Goal: Find specific page/section: Find specific page/section

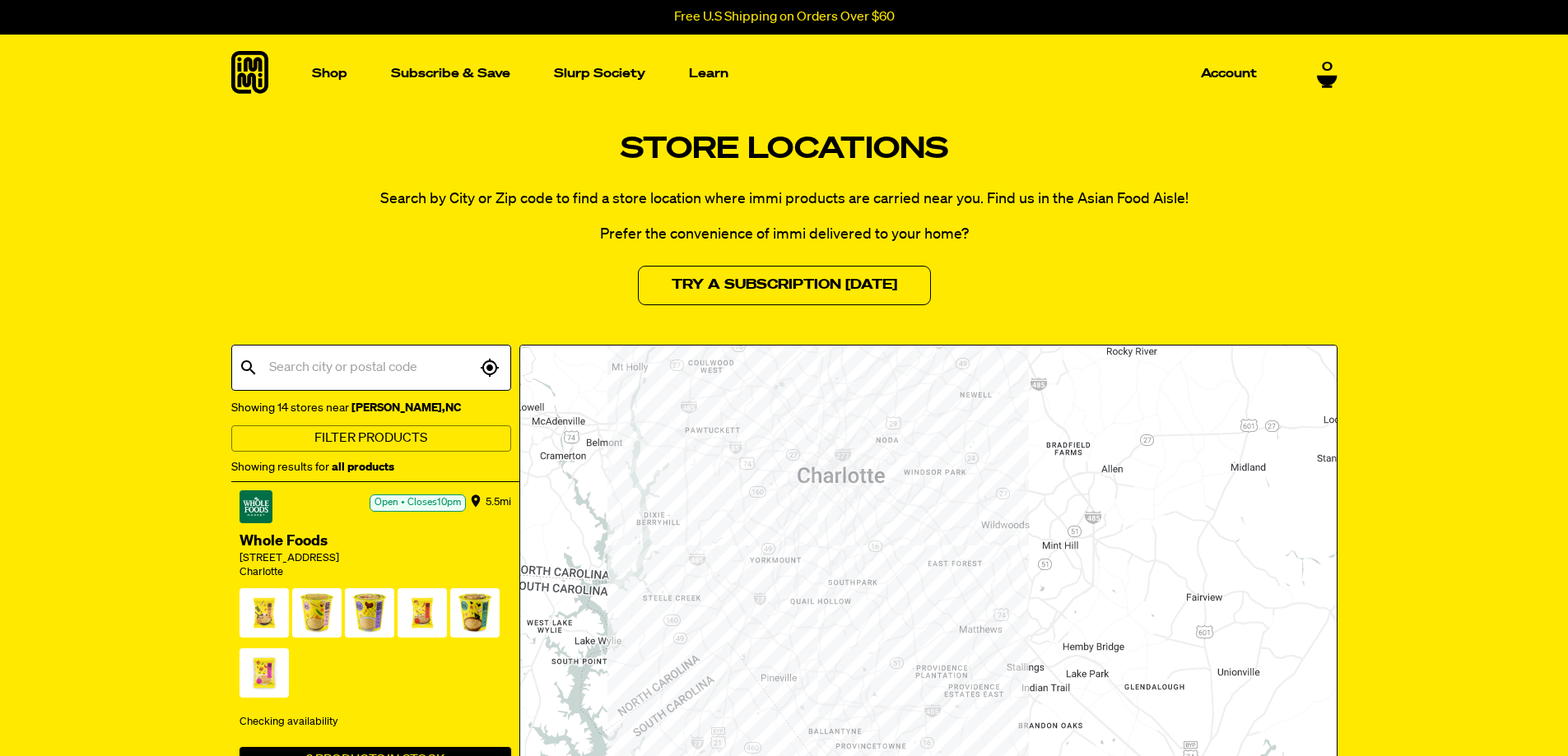
click at [305, 392] on div "​ ​" at bounding box center [371, 370] width 280 height 50
click at [316, 366] on input "text" at bounding box center [370, 367] width 211 height 31
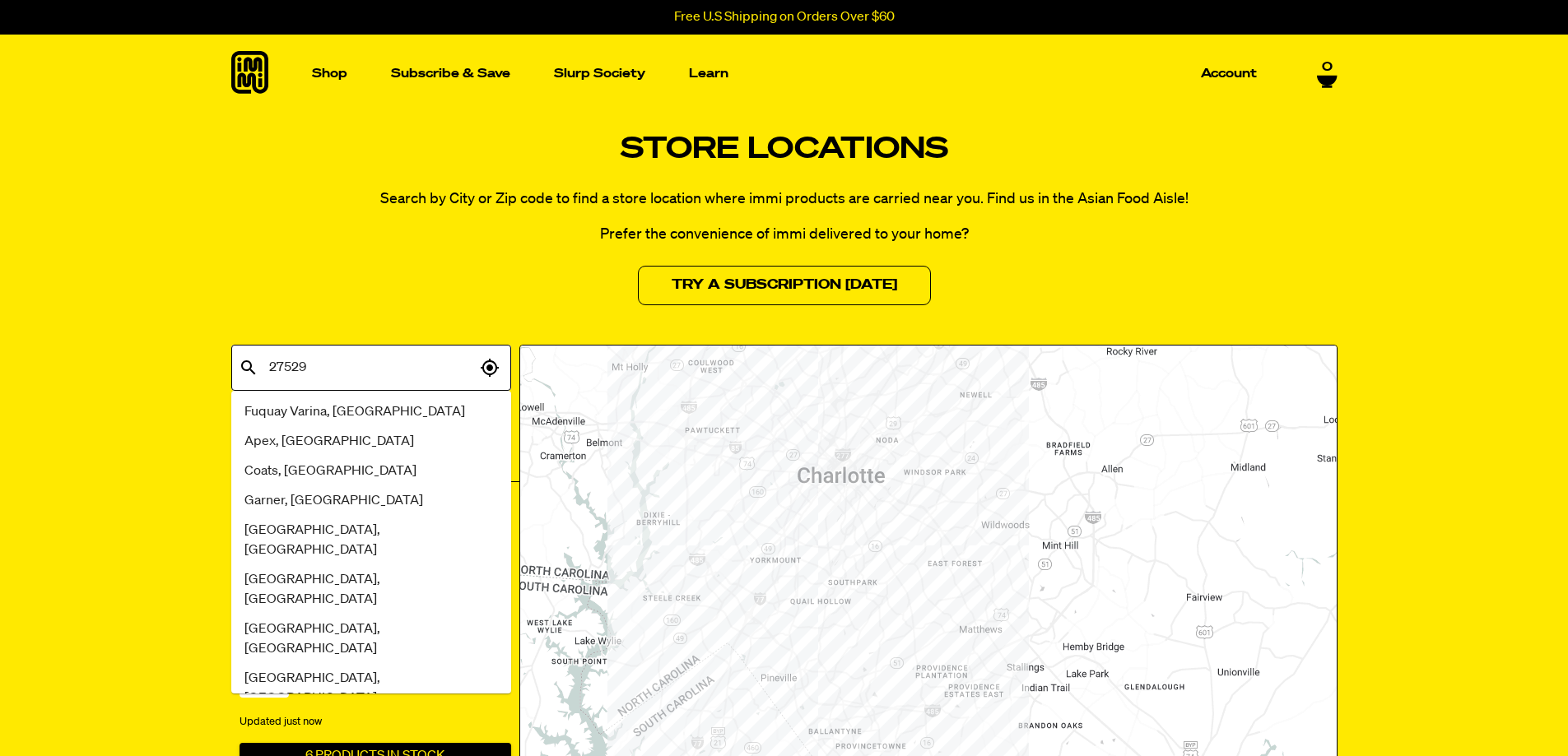
type input "27529"
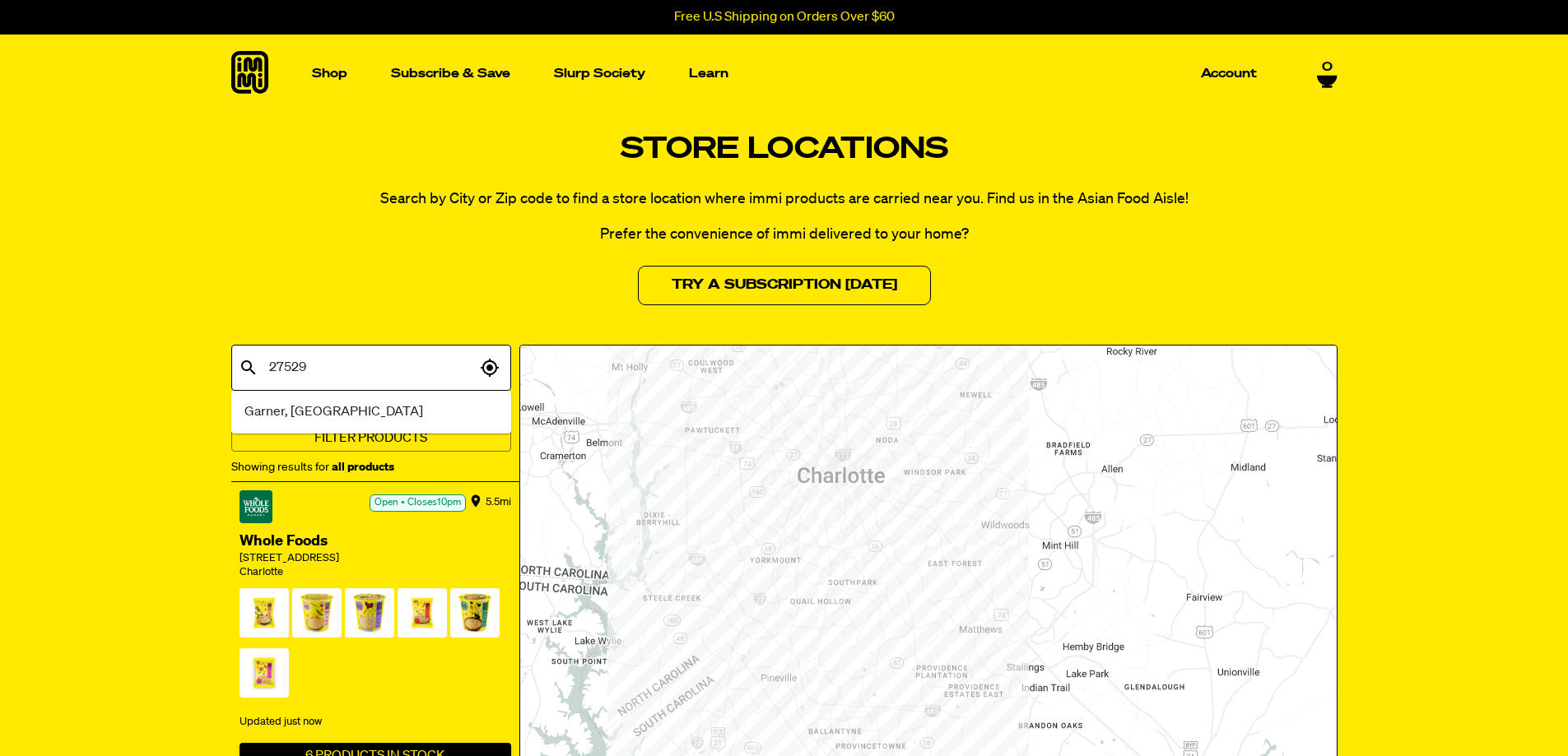
click at [290, 408] on span "Garner, [GEOGRAPHIC_DATA]" at bounding box center [334, 412] width 179 height 19
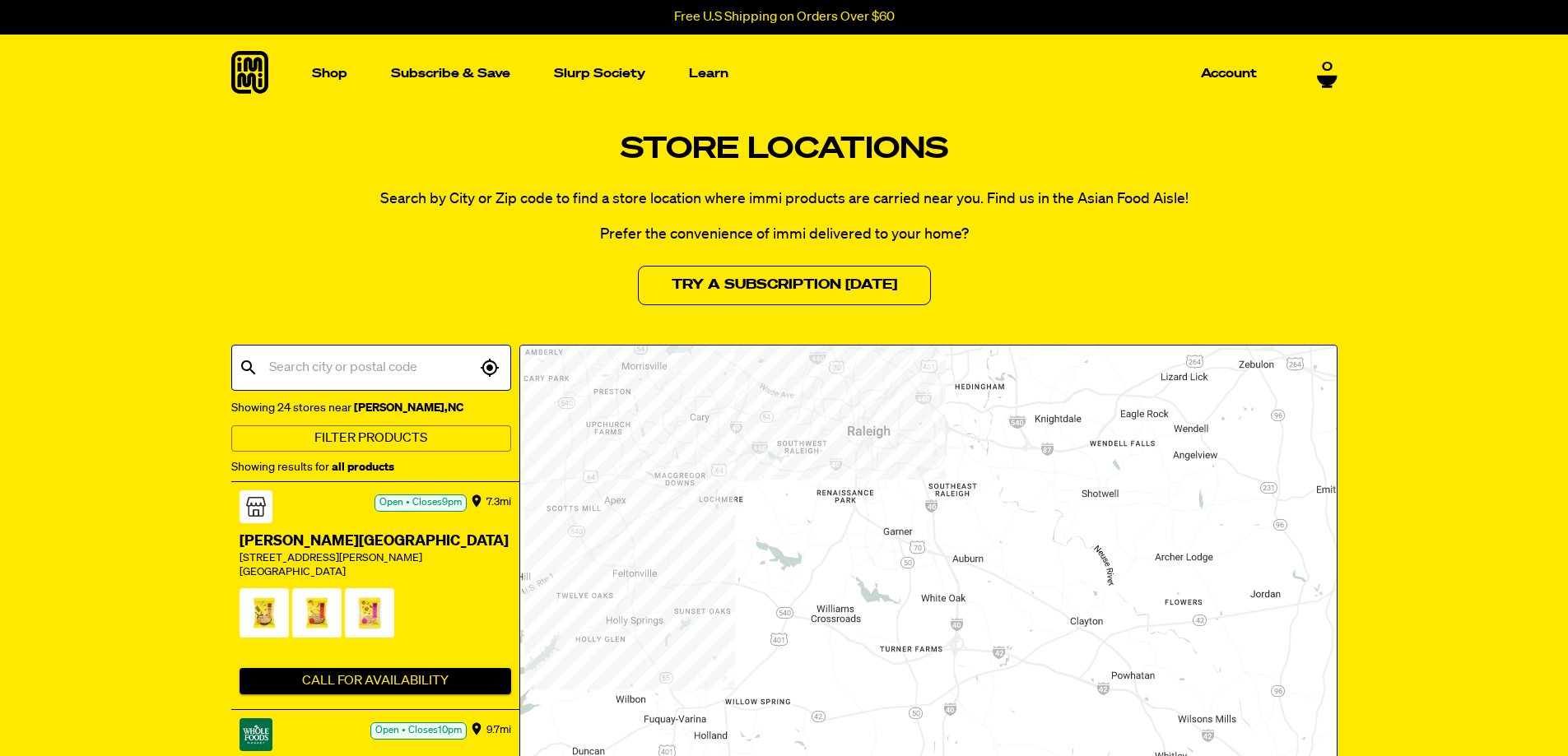
drag, startPoint x: 1013, startPoint y: 650, endPoint x: 948, endPoint y: 371, distance: 286.5
click at [948, 371] on div at bounding box center [927, 723] width 816 height 754
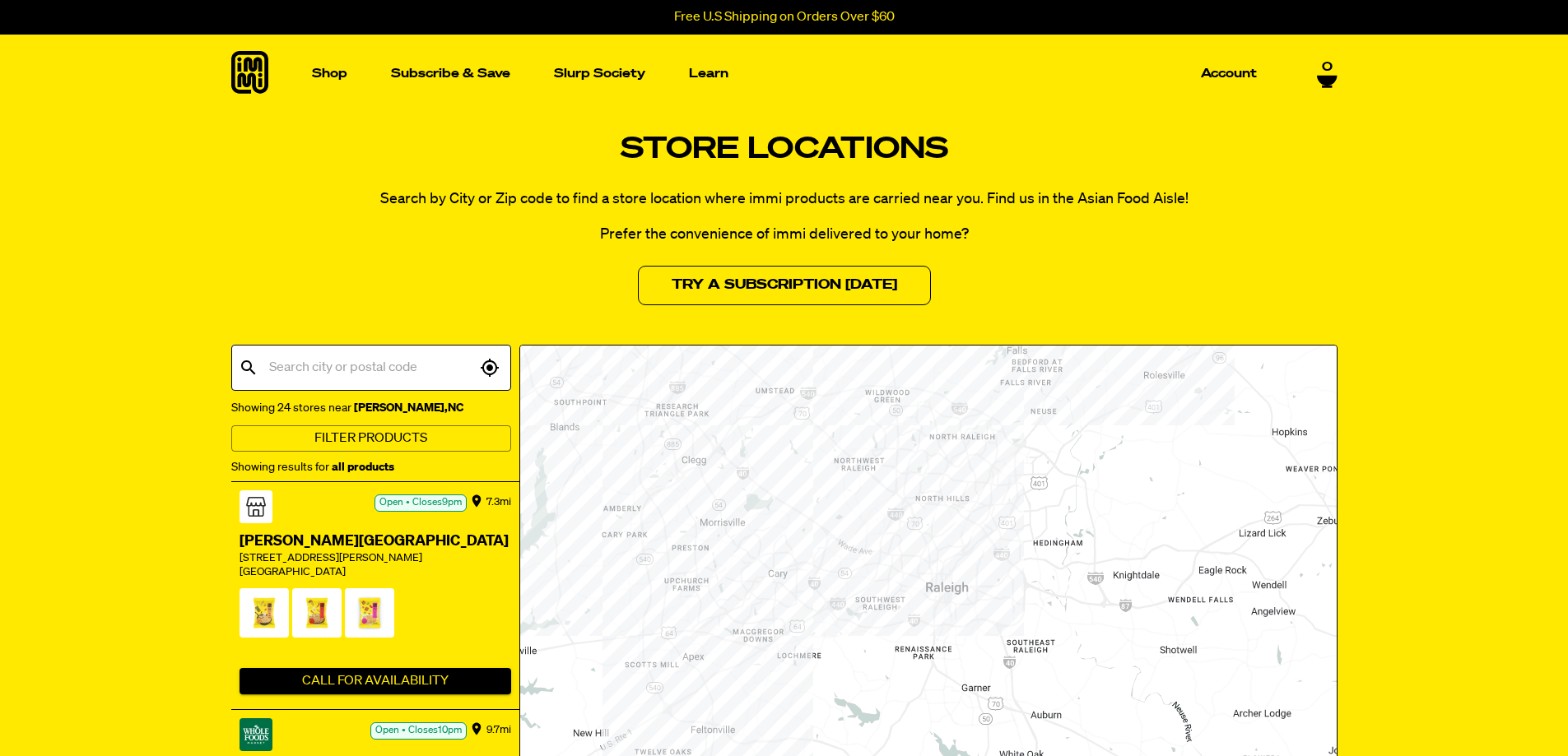
drag, startPoint x: 841, startPoint y: 547, endPoint x: 915, endPoint y: 683, distance: 154.8
click at [915, 683] on div at bounding box center [927, 723] width 816 height 754
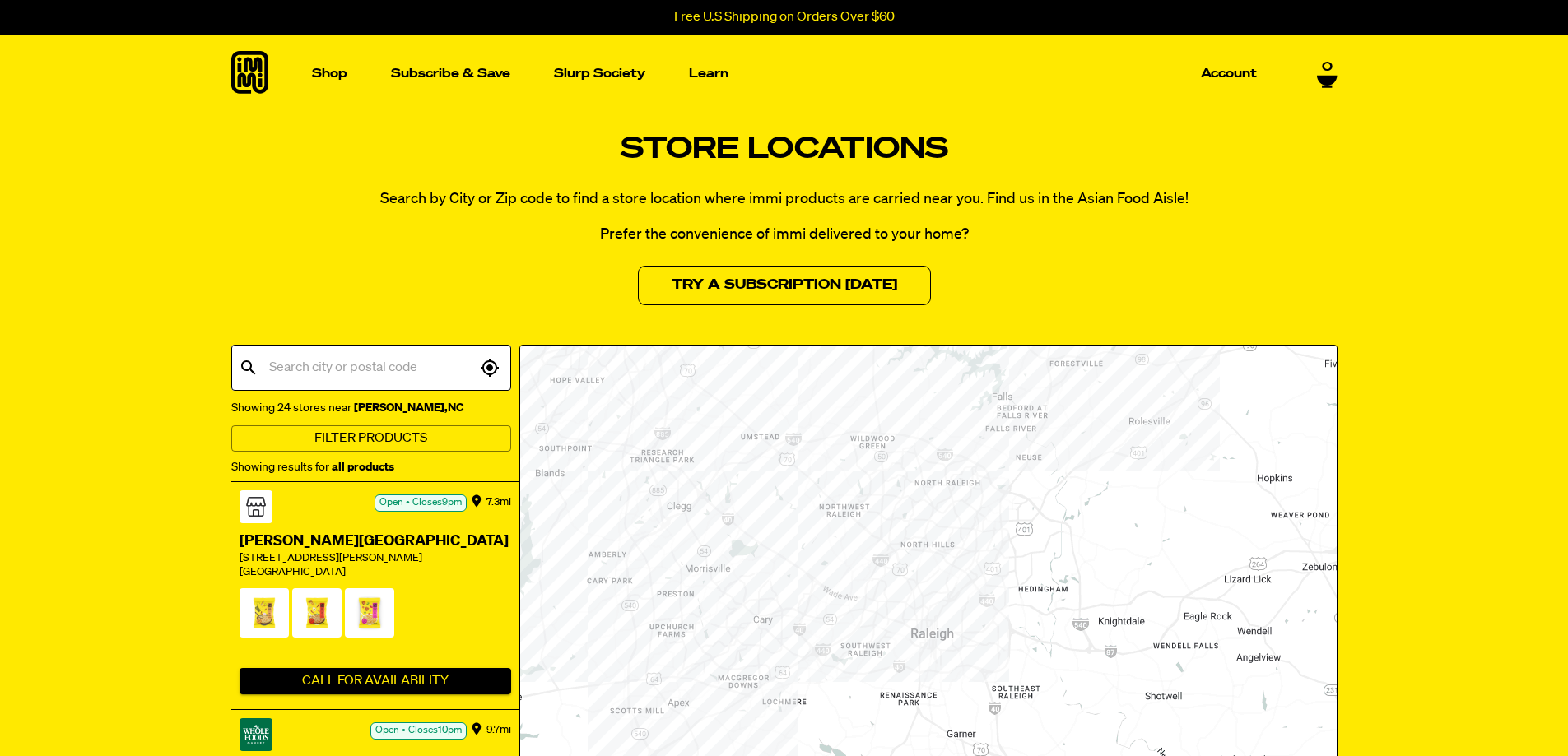
drag, startPoint x: 994, startPoint y: 427, endPoint x: 979, endPoint y: 449, distance: 26.6
click at [980, 472] on div at bounding box center [927, 723] width 816 height 754
click at [973, 445] on div at bounding box center [927, 723] width 816 height 754
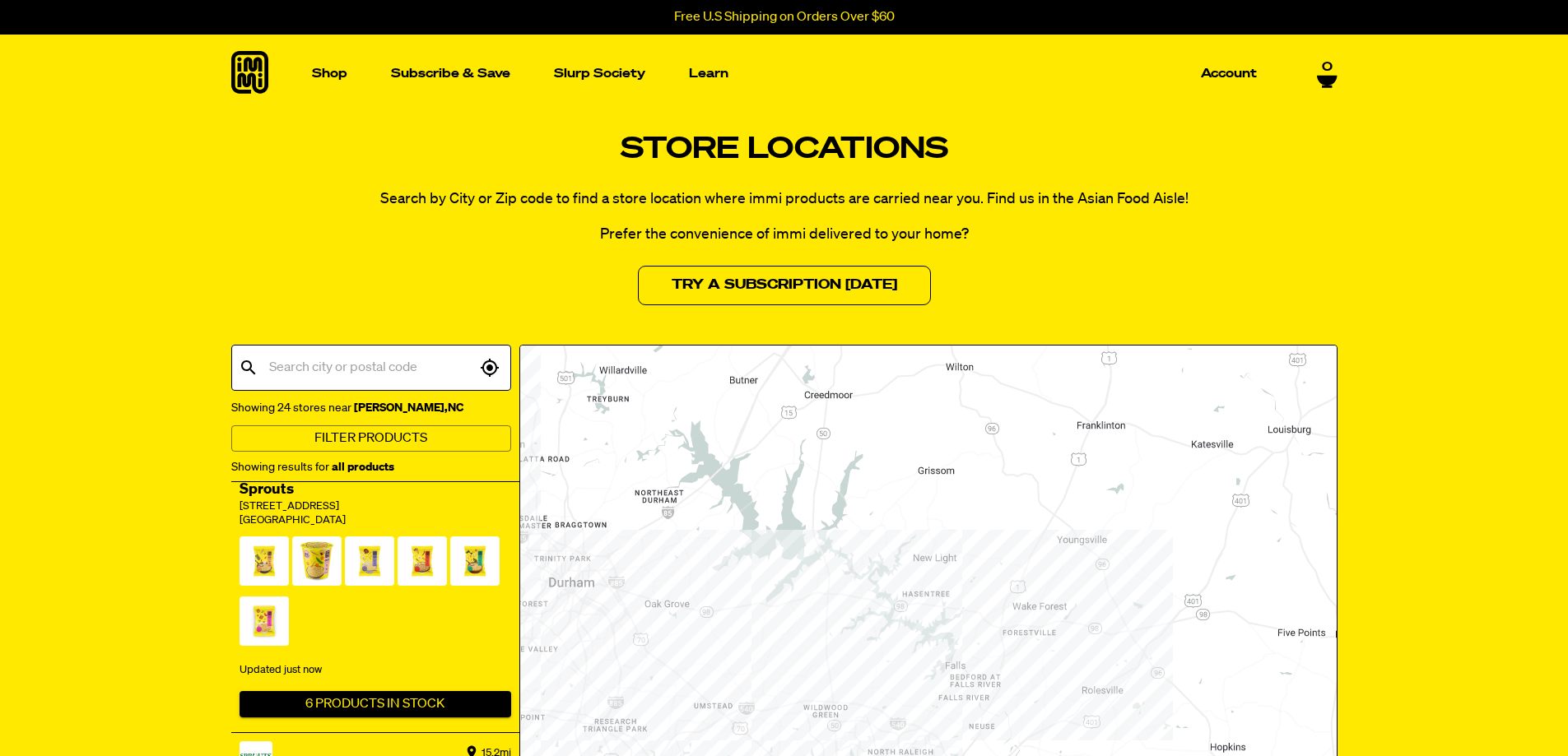
scroll to position [1607, 0]
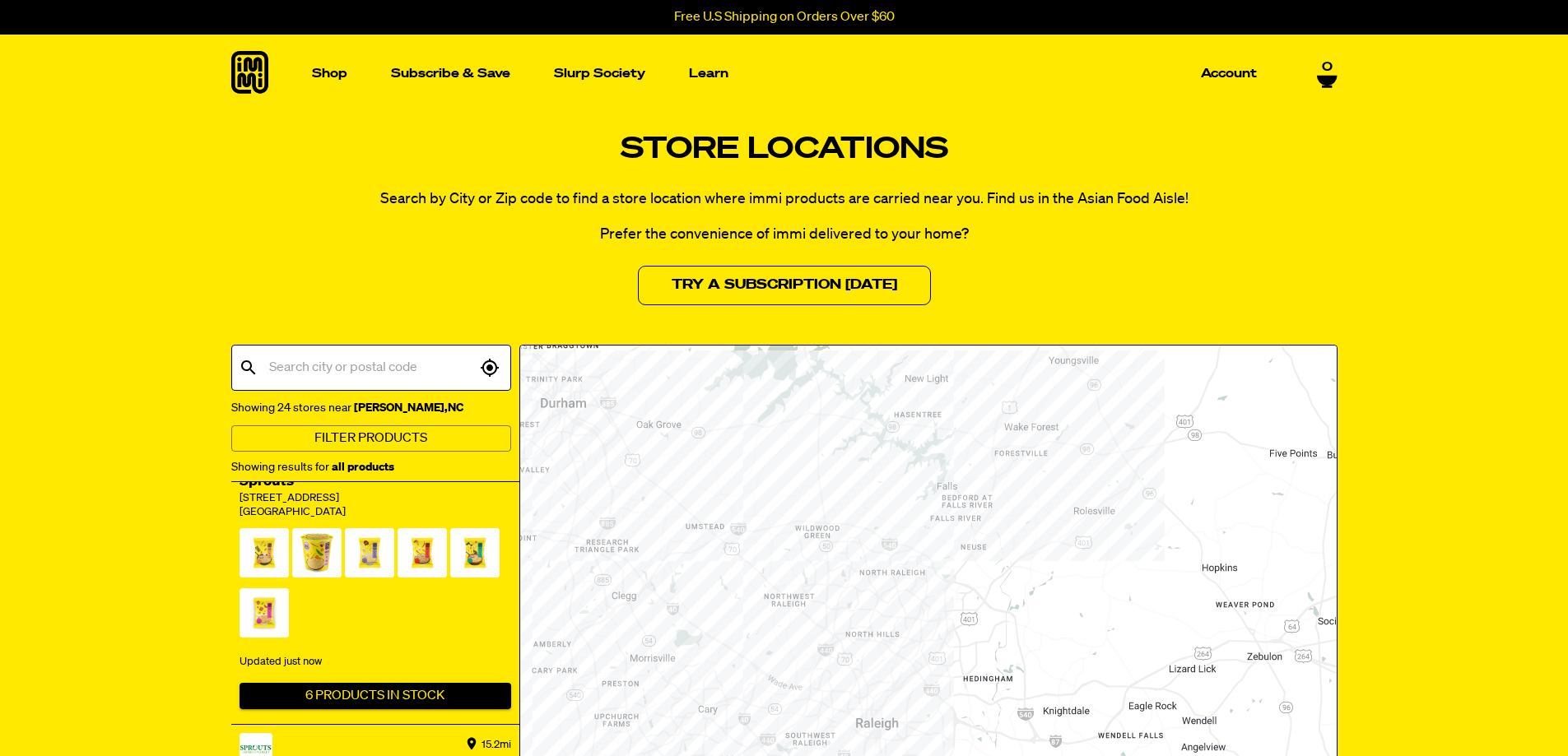
drag, startPoint x: 988, startPoint y: 634, endPoint x: 982, endPoint y: 514, distance: 120.1
click at [982, 514] on div at bounding box center [927, 723] width 816 height 754
click at [1006, 444] on div at bounding box center [927, 723] width 816 height 754
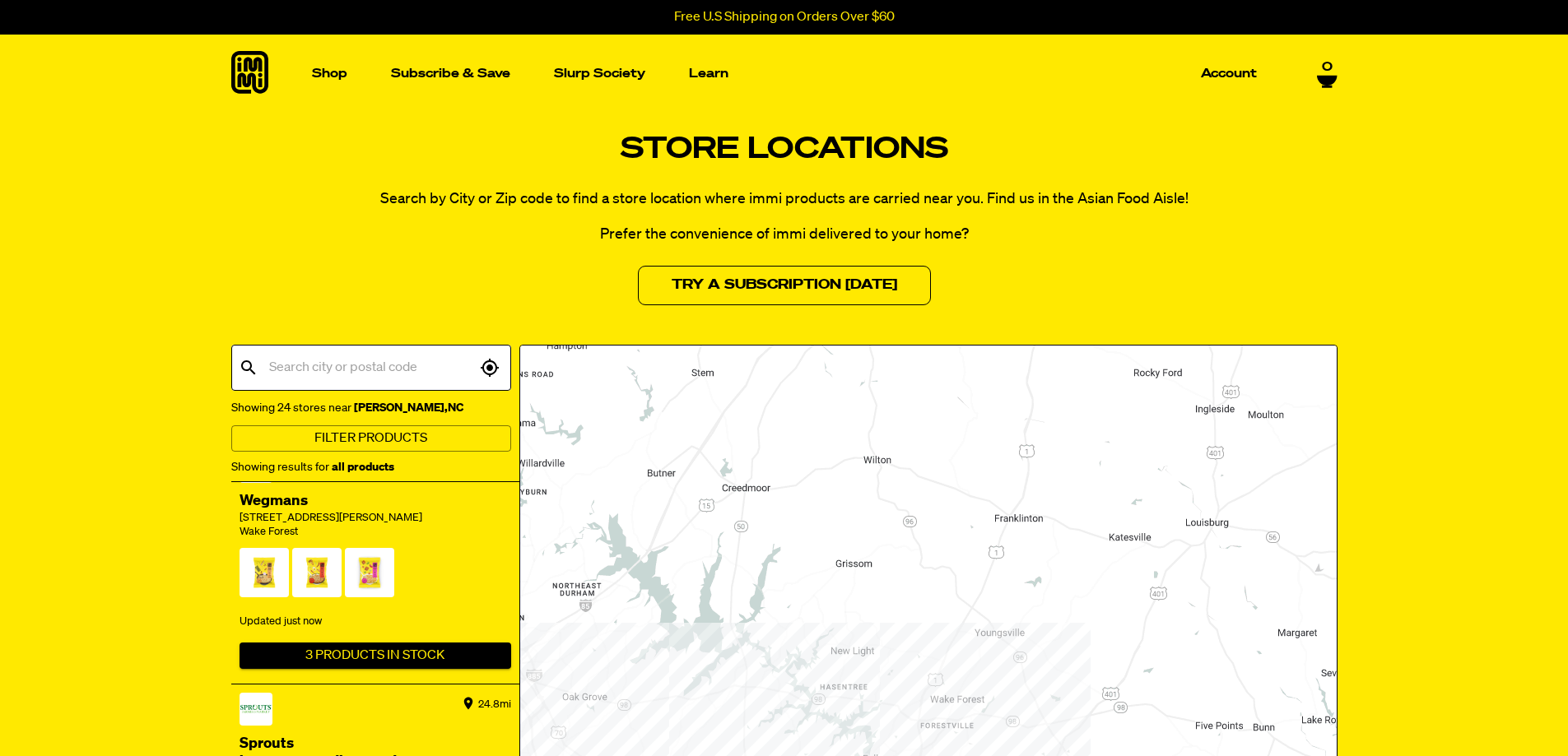
scroll to position [3107, 0]
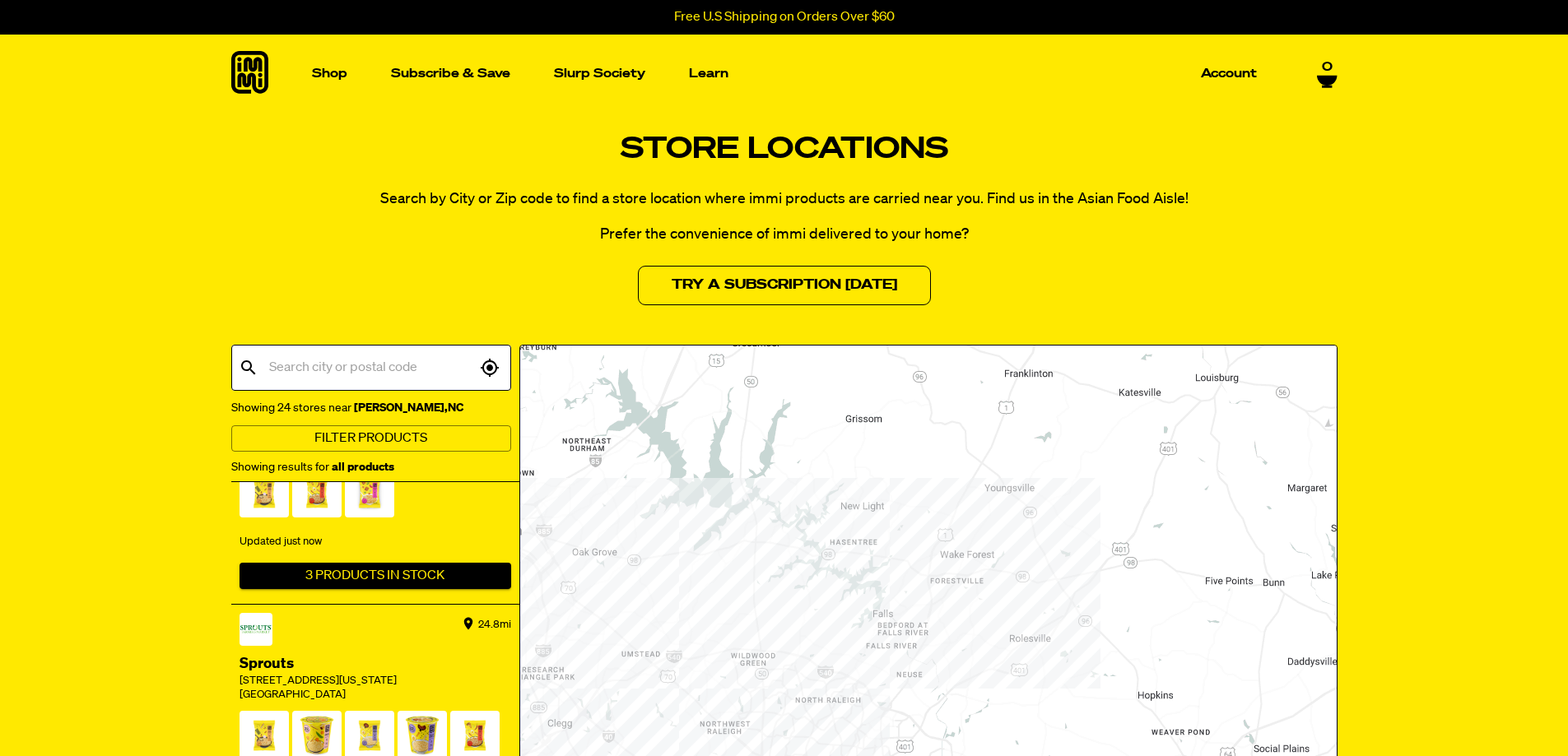
drag, startPoint x: 987, startPoint y: 643, endPoint x: 993, endPoint y: 467, distance: 176.1
click at [993, 467] on div at bounding box center [927, 723] width 816 height 754
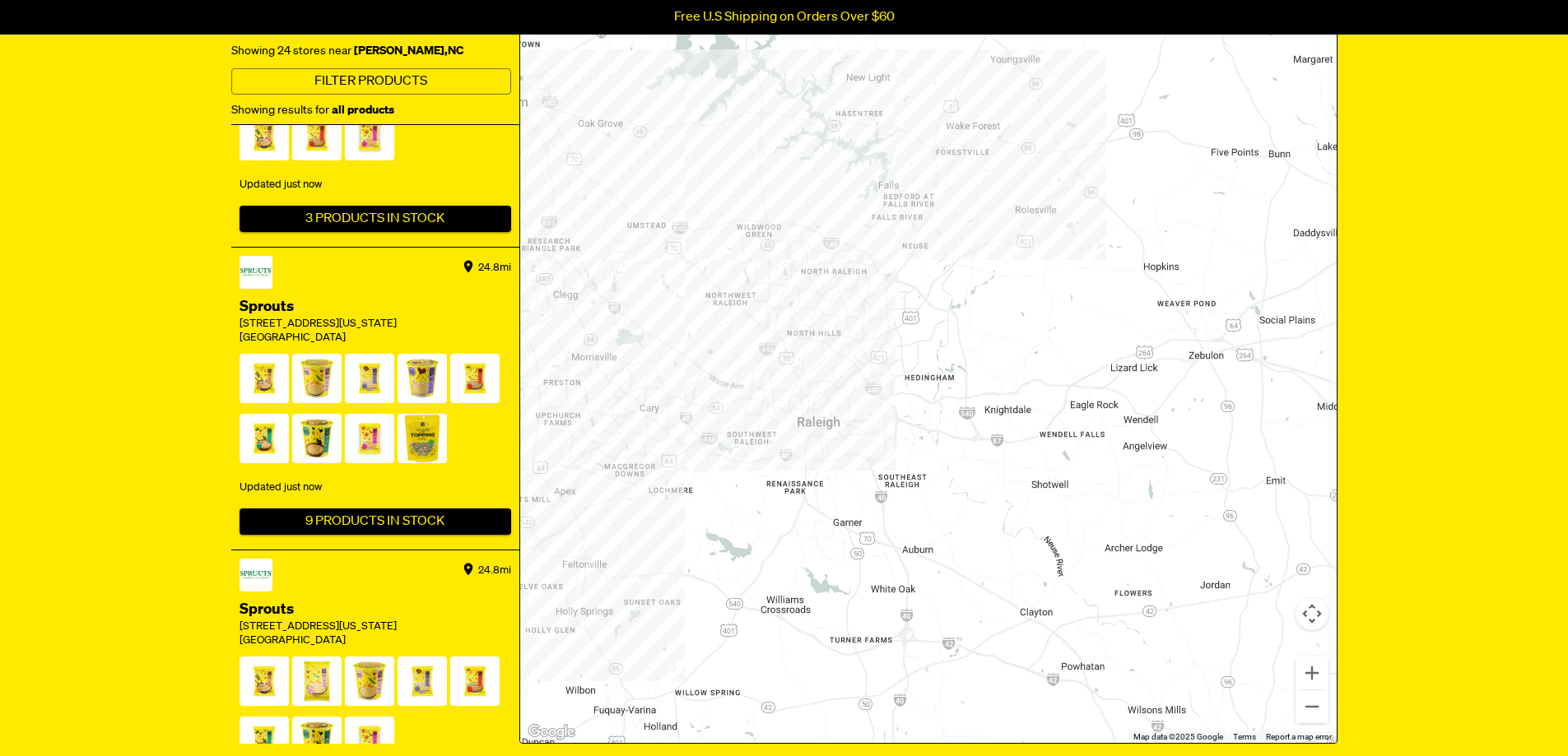
scroll to position [412, 0]
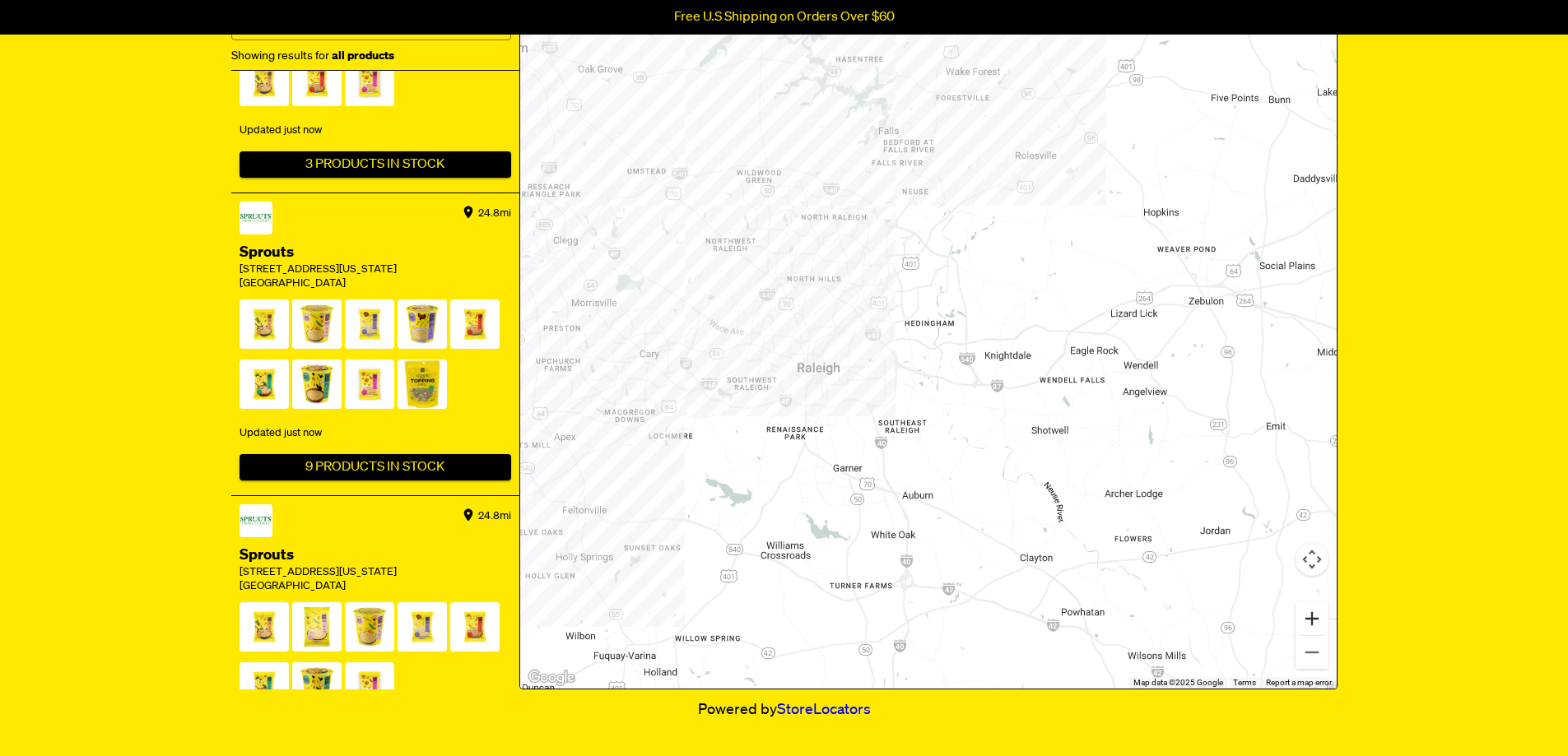
click at [1311, 619] on button "Zoom in" at bounding box center [1311, 618] width 33 height 33
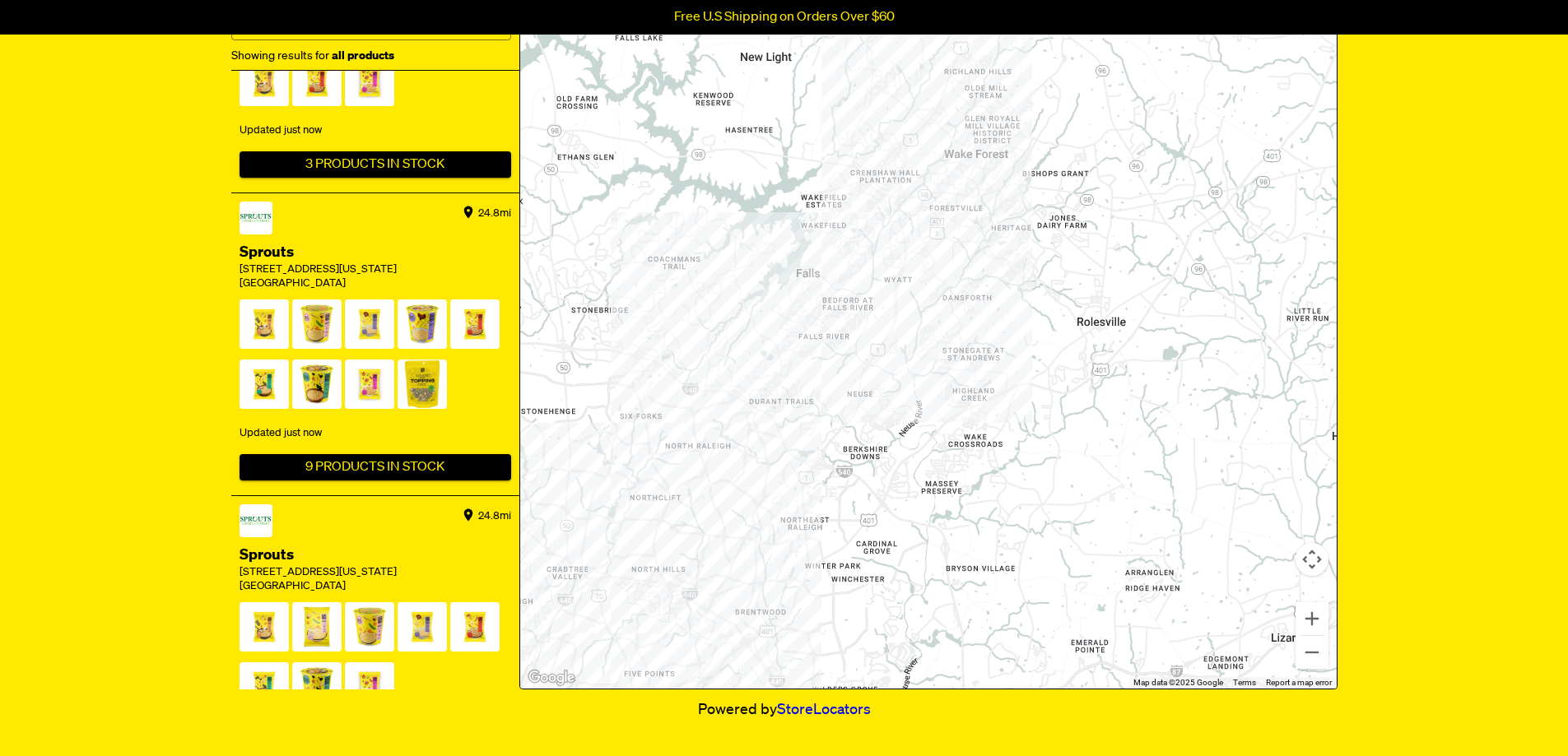
drag, startPoint x: 994, startPoint y: 230, endPoint x: 951, endPoint y: 559, distance: 331.8
click at [951, 559] on div at bounding box center [927, 311] width 816 height 754
click at [1310, 610] on button "Zoom in" at bounding box center [1311, 618] width 33 height 33
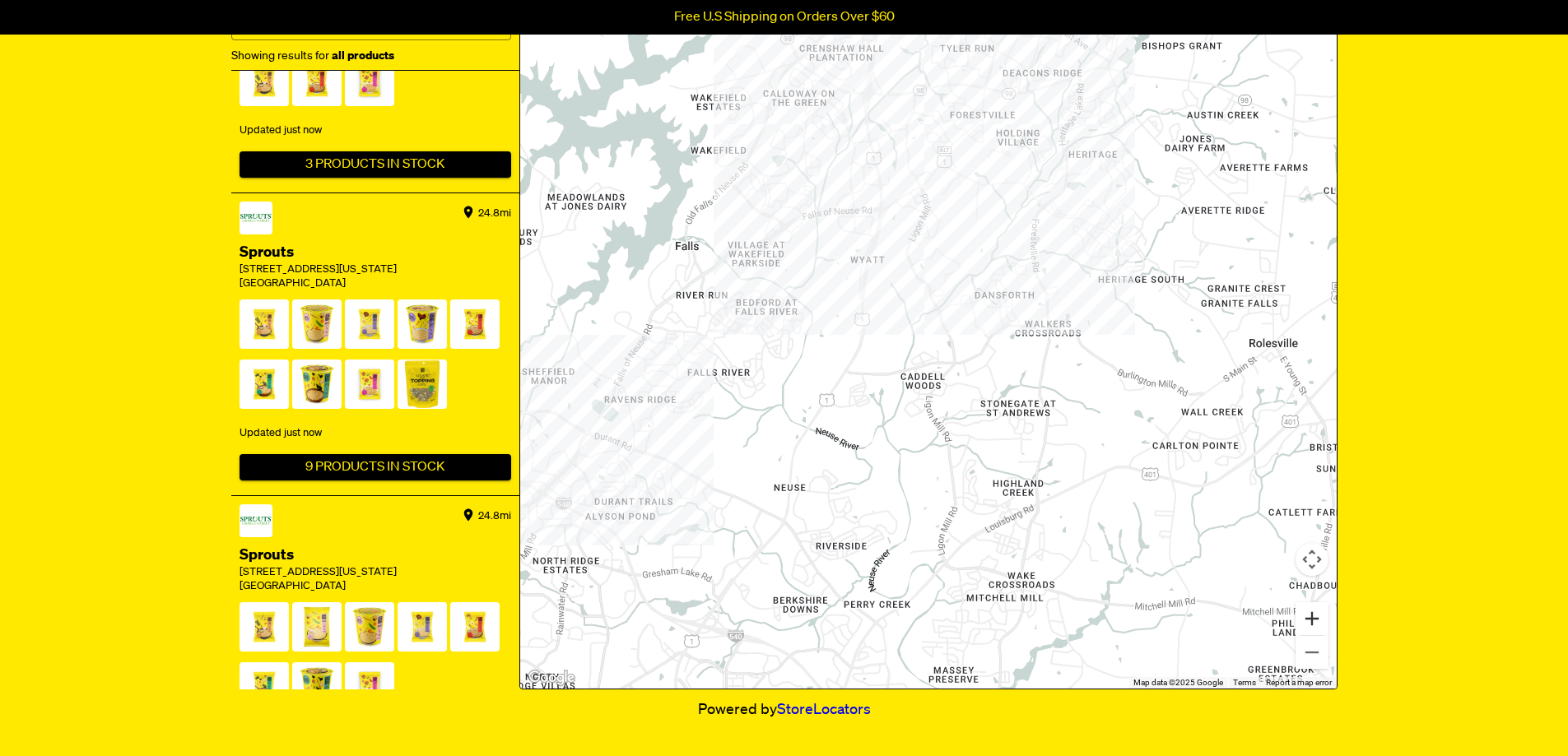
click at [1310, 610] on button "Zoom in" at bounding box center [1311, 618] width 33 height 33
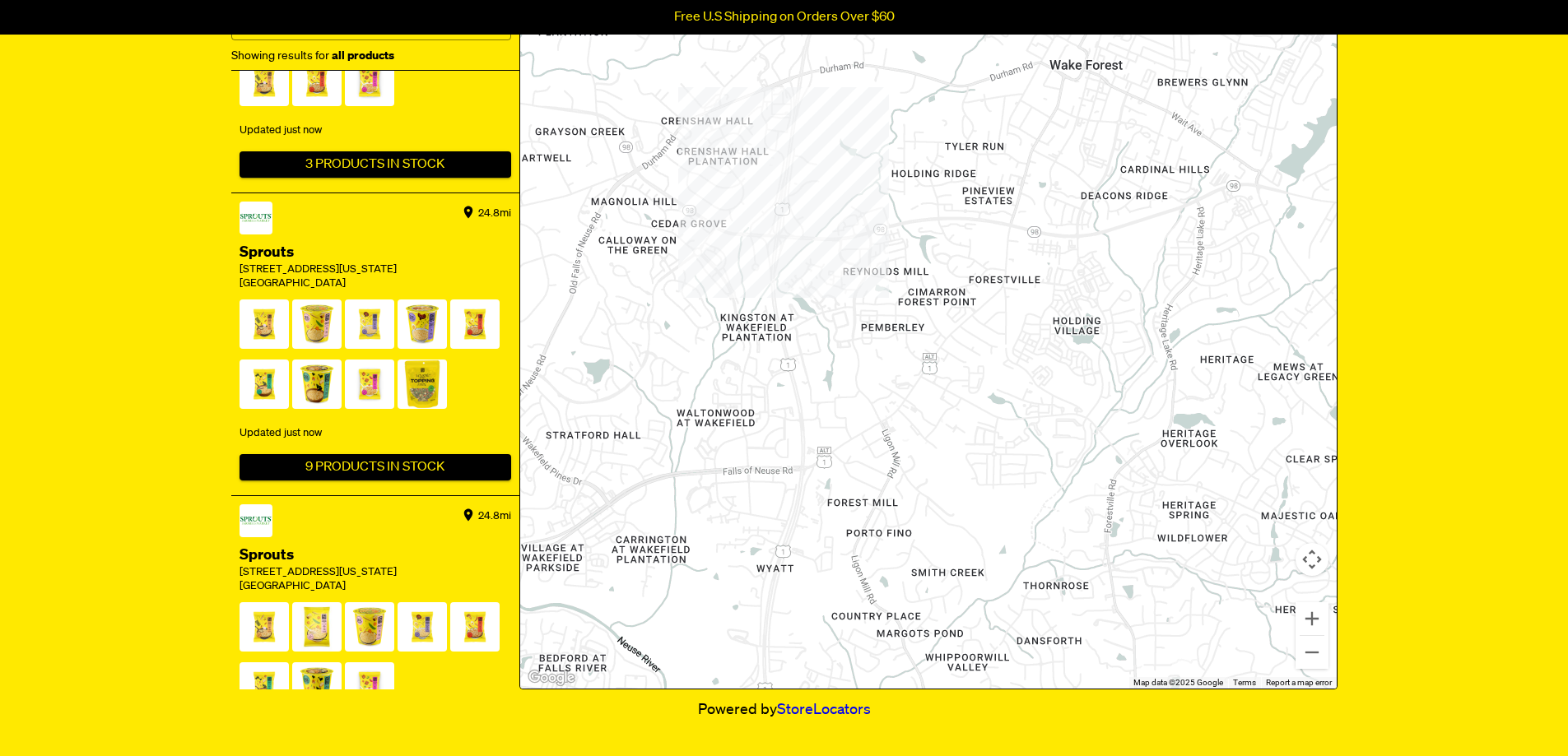
drag, startPoint x: 921, startPoint y: 201, endPoint x: 889, endPoint y: 564, distance: 364.4
click at [889, 564] on div at bounding box center [927, 311] width 816 height 754
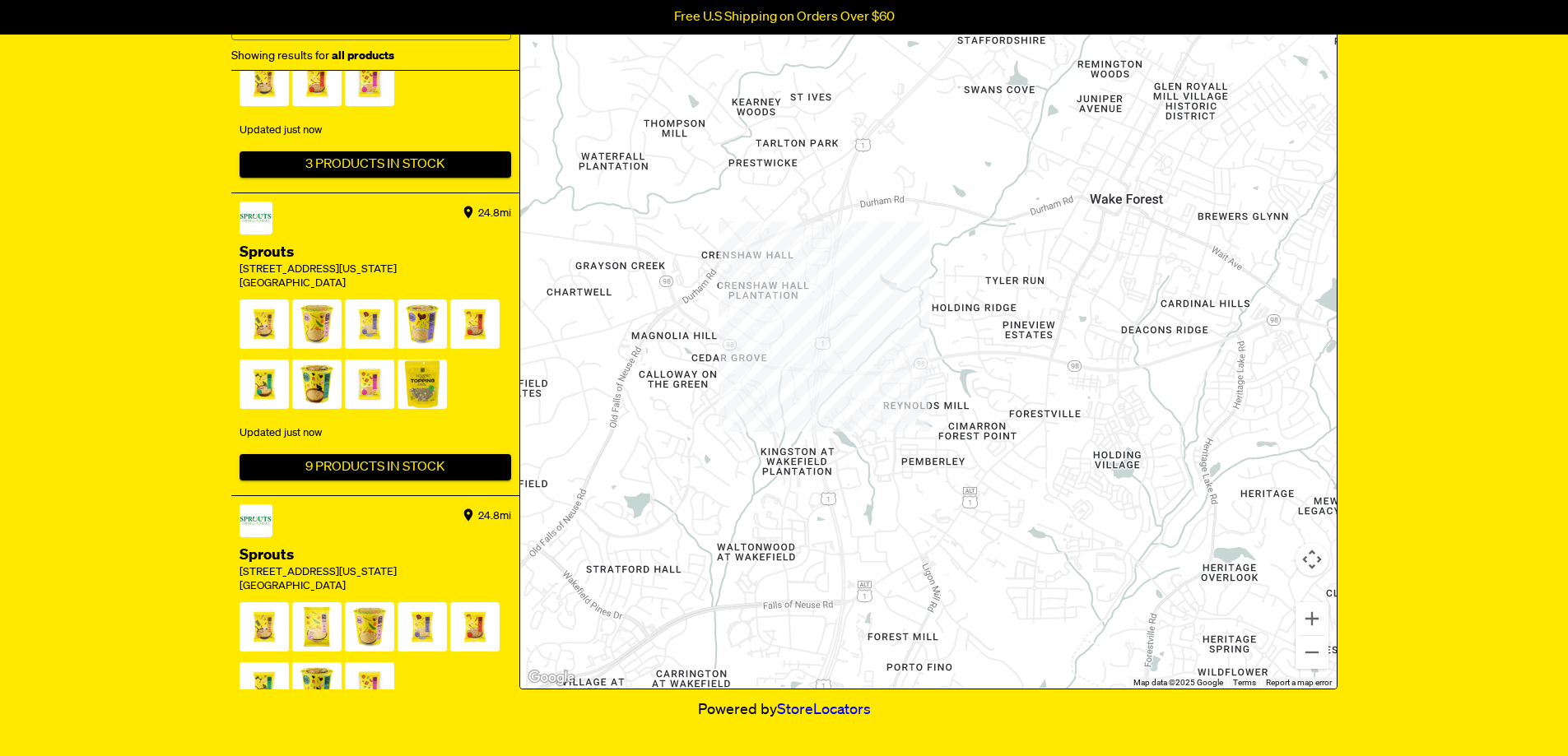
drag, startPoint x: 873, startPoint y: 343, endPoint x: 913, endPoint y: 475, distance: 137.9
click at [913, 475] on div at bounding box center [927, 311] width 816 height 754
click at [1308, 613] on button "Zoom in" at bounding box center [1311, 618] width 33 height 33
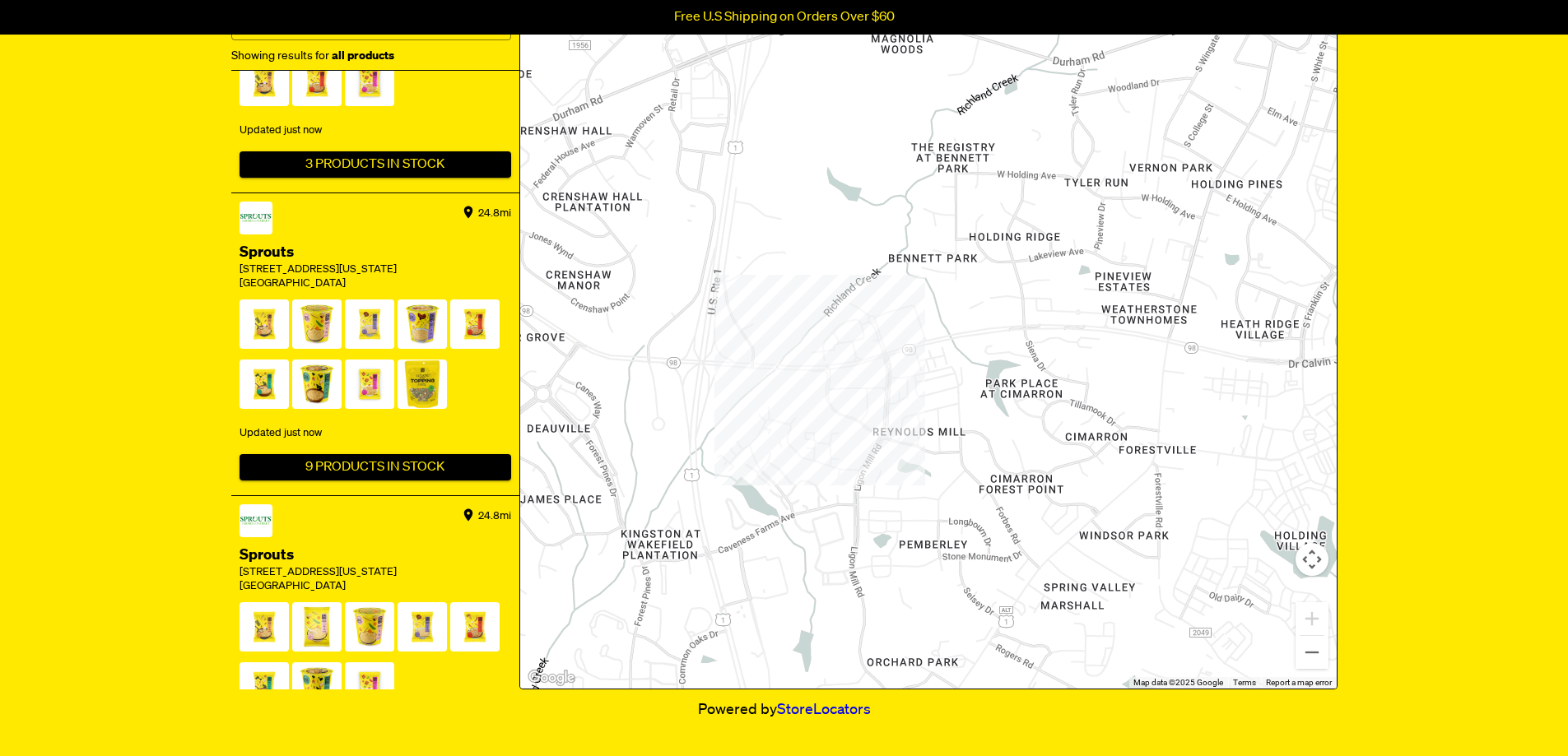
drag, startPoint x: 870, startPoint y: 522, endPoint x: 862, endPoint y: 435, distance: 87.4
click at [862, 435] on div at bounding box center [927, 311] width 816 height 754
